Goal: Check status: Check status

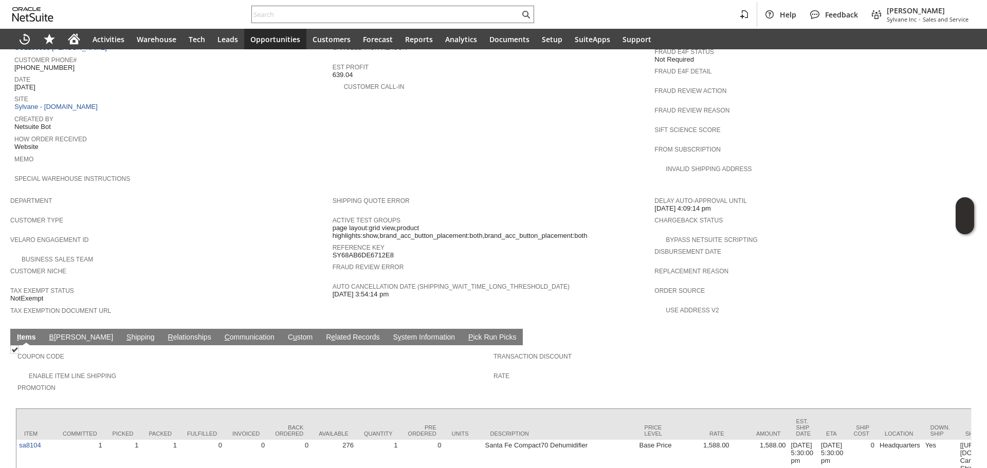
scroll to position [460, 0]
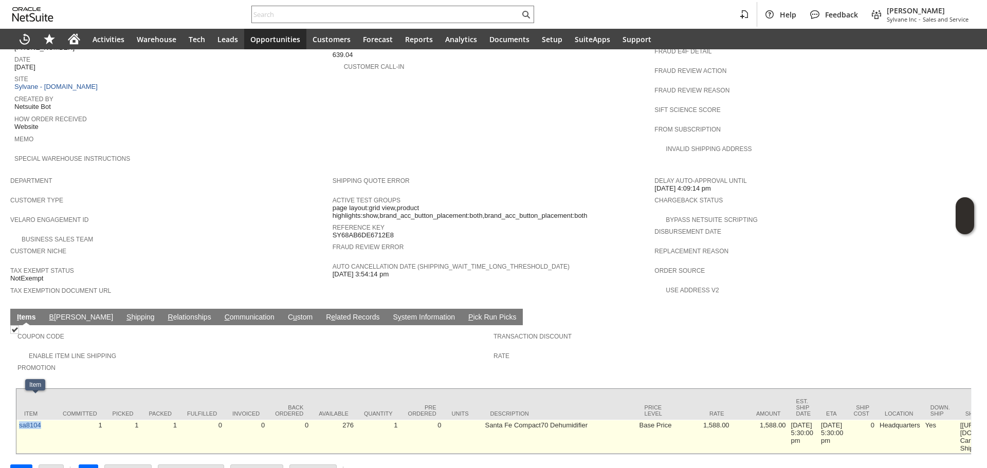
copy link "sa8104"
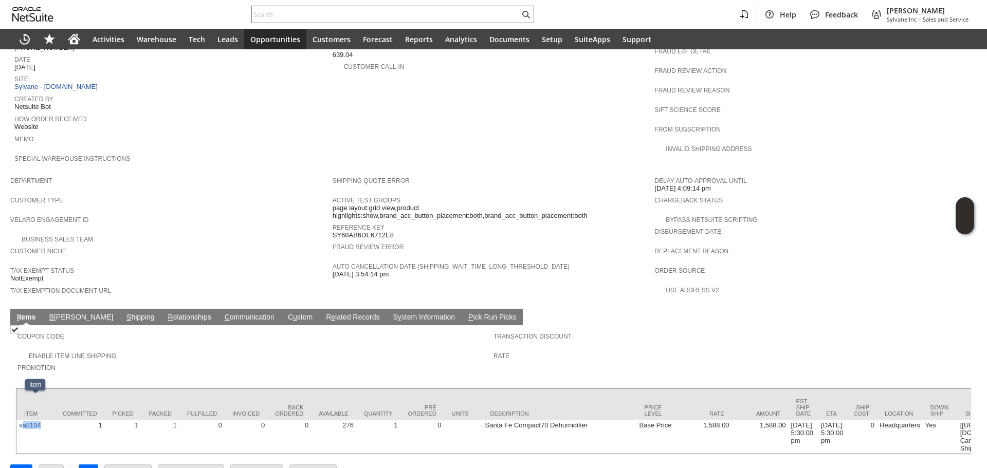
drag, startPoint x: 40, startPoint y: 413, endPoint x: 48, endPoint y: 390, distance: 25.2
click at [21, 420] on td "sa8104" at bounding box center [35, 437] width 39 height 34
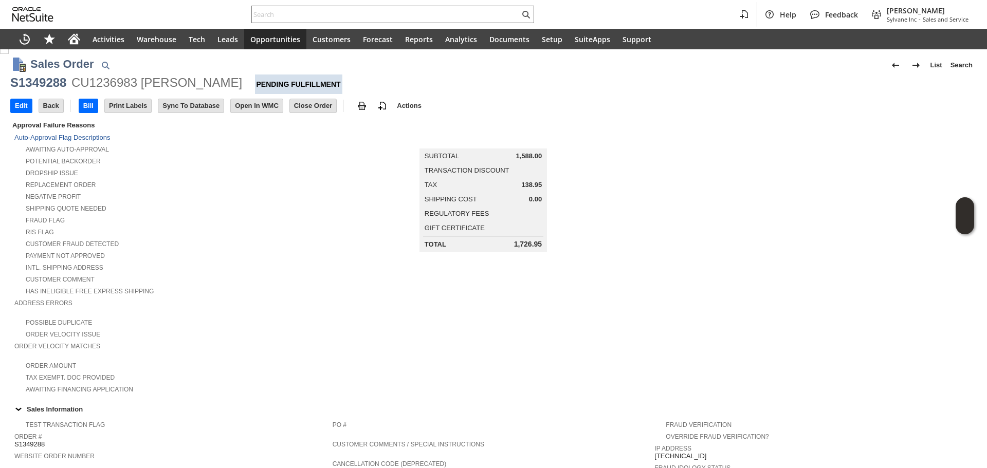
scroll to position [0, 0]
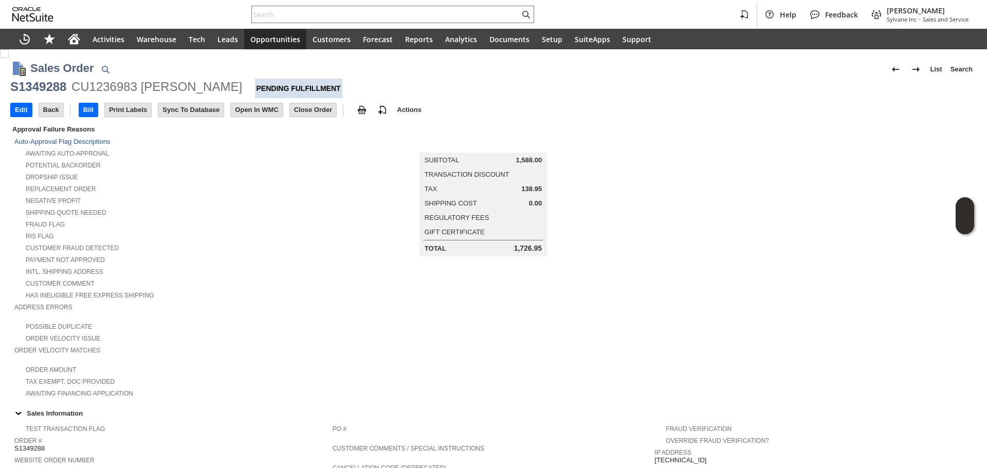
click at [42, 81] on div "S1349288" at bounding box center [38, 87] width 56 height 16
copy div "S1349288"
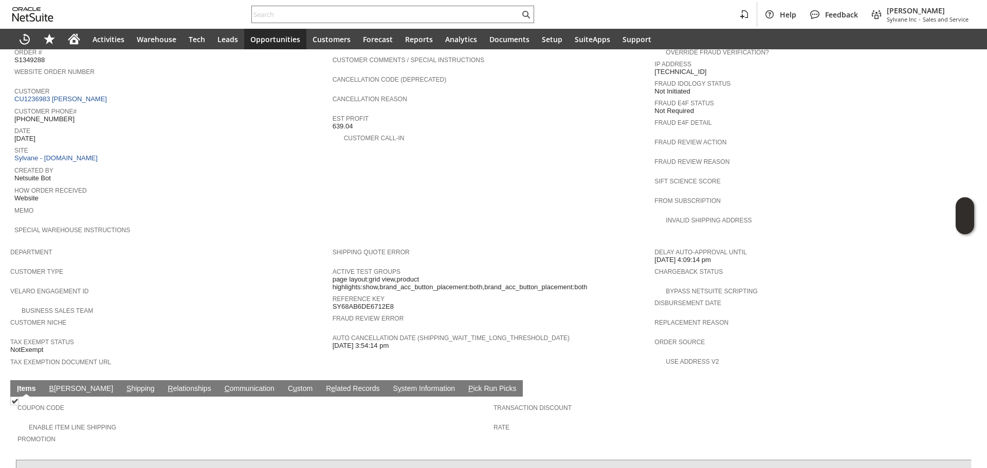
scroll to position [460, 0]
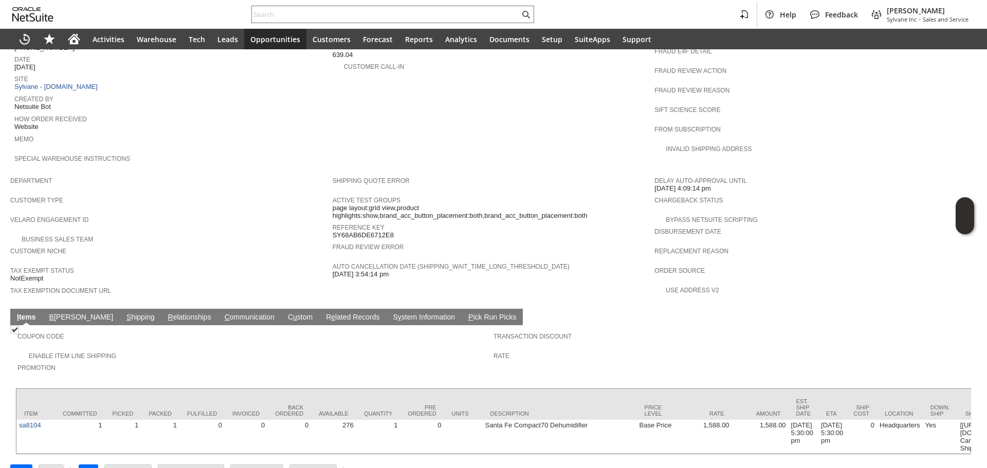
click at [26, 309] on td "I tems" at bounding box center [26, 317] width 32 height 16
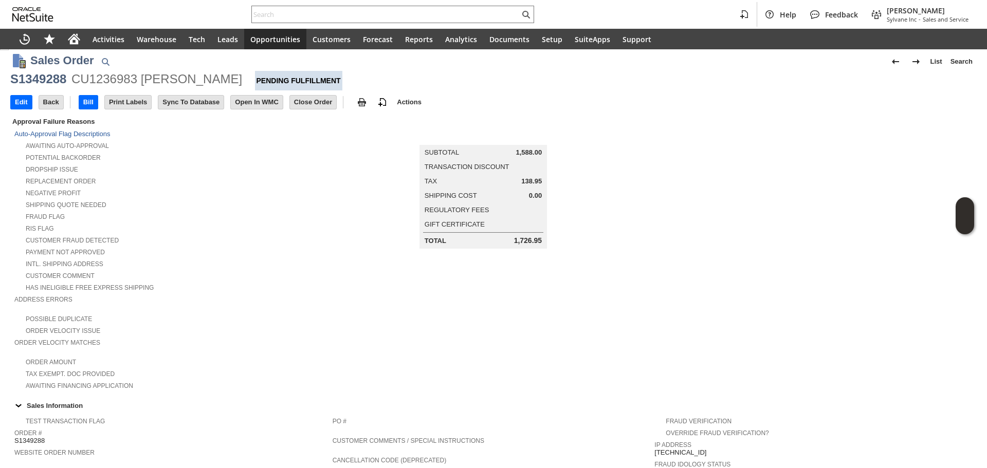
scroll to position [0, 0]
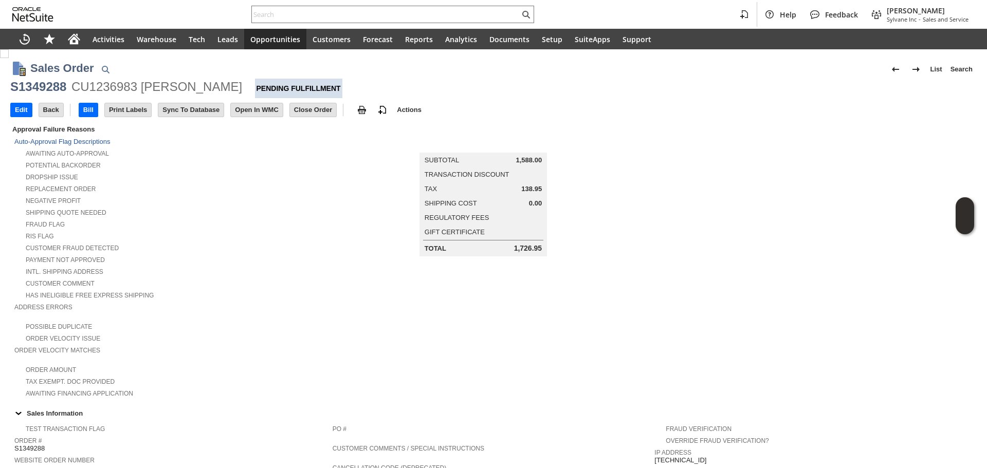
click at [52, 98] on div "S1349288 CU1236983 [PERSON_NAME] Fulfillment" at bounding box center [493, 89] width 967 height 20
click at [54, 91] on div "S1349288" at bounding box center [38, 87] width 56 height 16
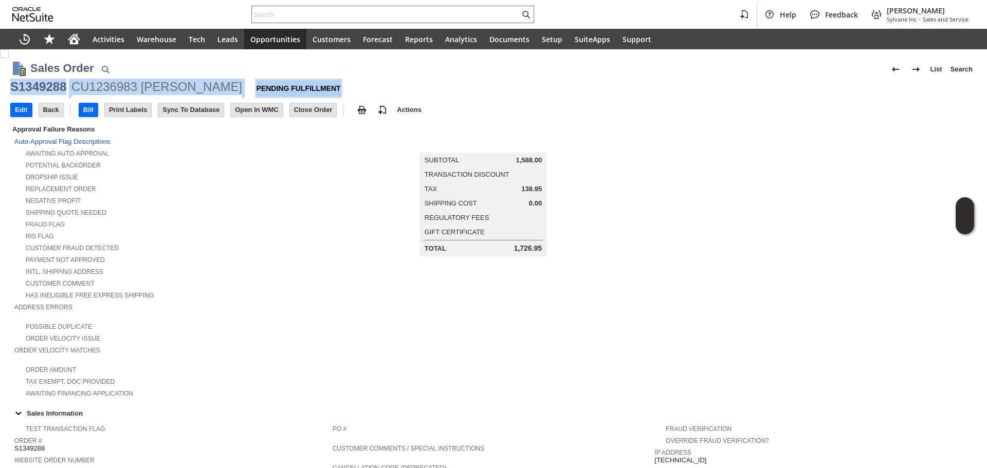
click at [54, 91] on div "S1349288" at bounding box center [38, 87] width 56 height 16
copy div "S1349288 CU1236983 [PERSON_NAME] Fulfillment"
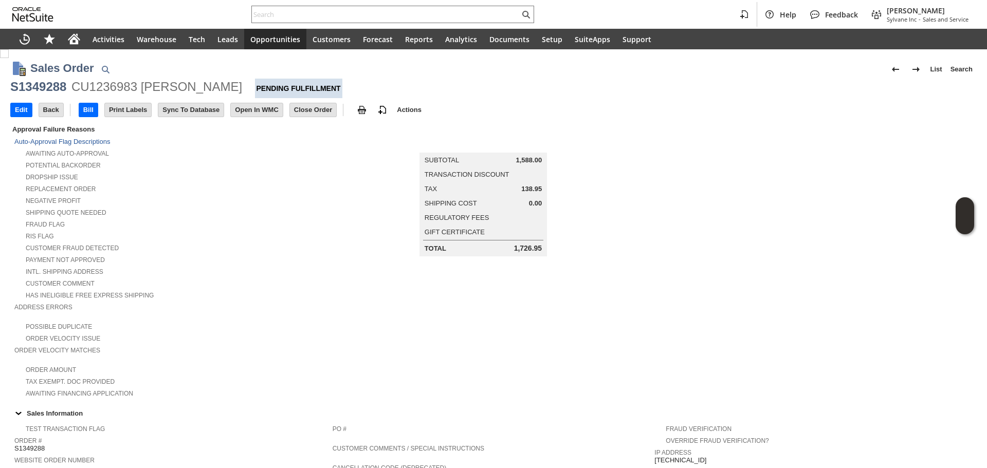
click at [327, 266] on div "Intl. Shipping Address" at bounding box center [173, 270] width 318 height 11
click at [52, 91] on div "S1349288" at bounding box center [38, 87] width 56 height 16
copy div "S1349288"
click at [295, 344] on span "Order Velocity Matches" at bounding box center [170, 349] width 313 height 10
